Goal: Task Accomplishment & Management: Manage account settings

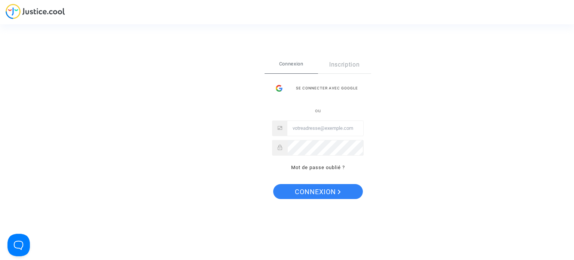
type input "[EMAIL_ADDRESS][DOMAIN_NAME]"
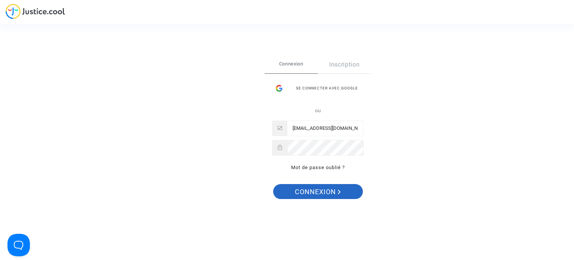
click at [318, 193] on span "Connexion" at bounding box center [318, 192] width 46 height 16
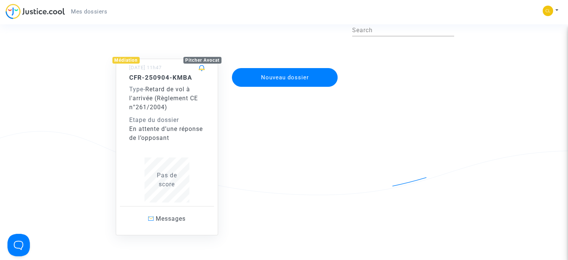
scroll to position [75, 0]
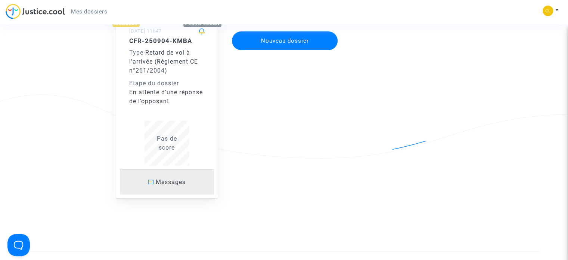
click at [158, 185] on p "Messages" at bounding box center [167, 181] width 94 height 9
